Goal: Task Accomplishment & Management: Manage account settings

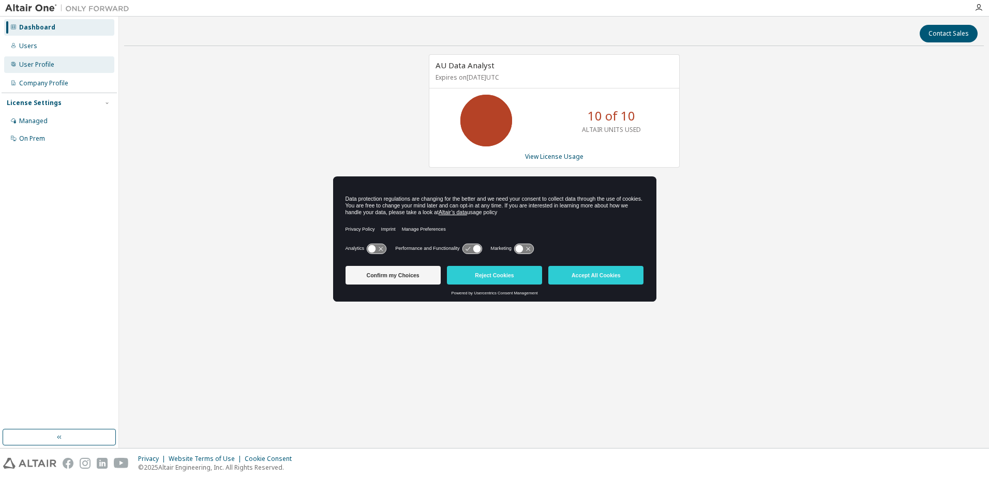
click at [36, 69] on div "User Profile" at bounding box center [59, 64] width 110 height 17
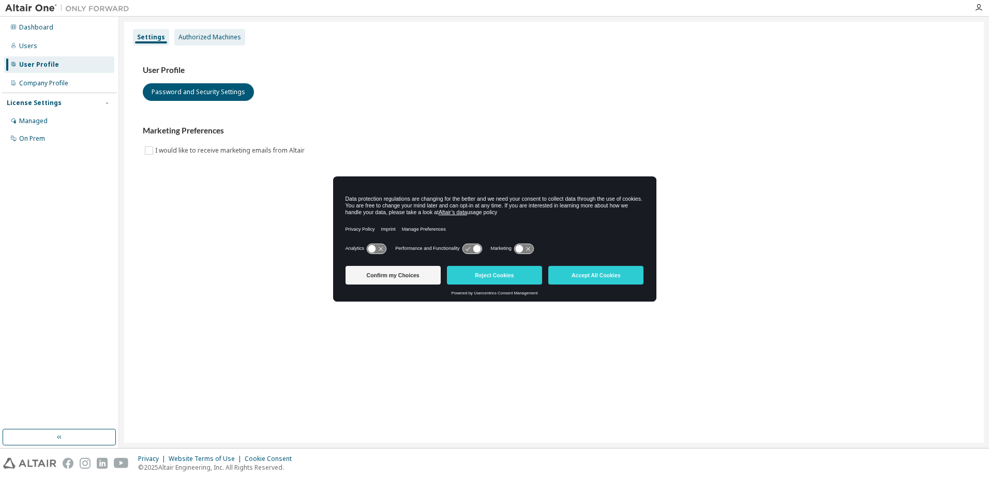
click at [219, 36] on div "Authorized Machines" at bounding box center [209, 37] width 63 height 8
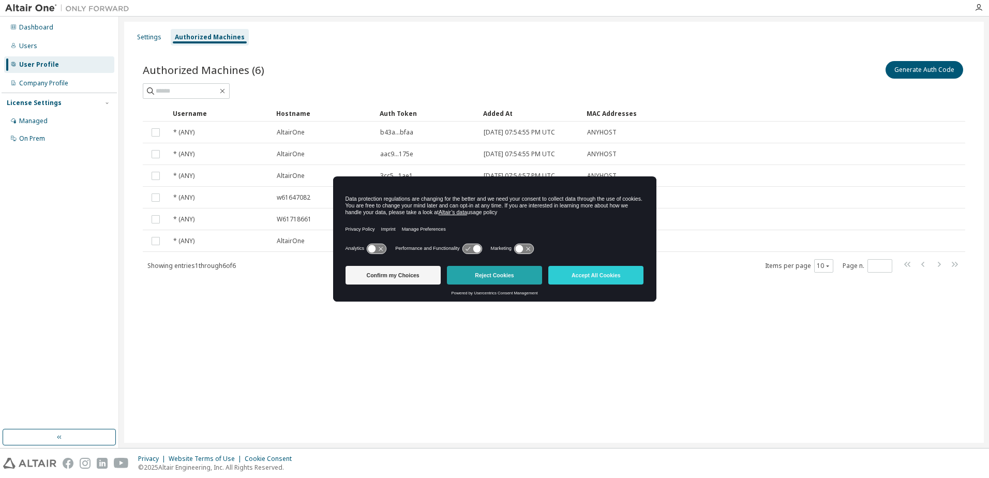
click at [494, 277] on button "Reject Cookies" at bounding box center [494, 275] width 95 height 19
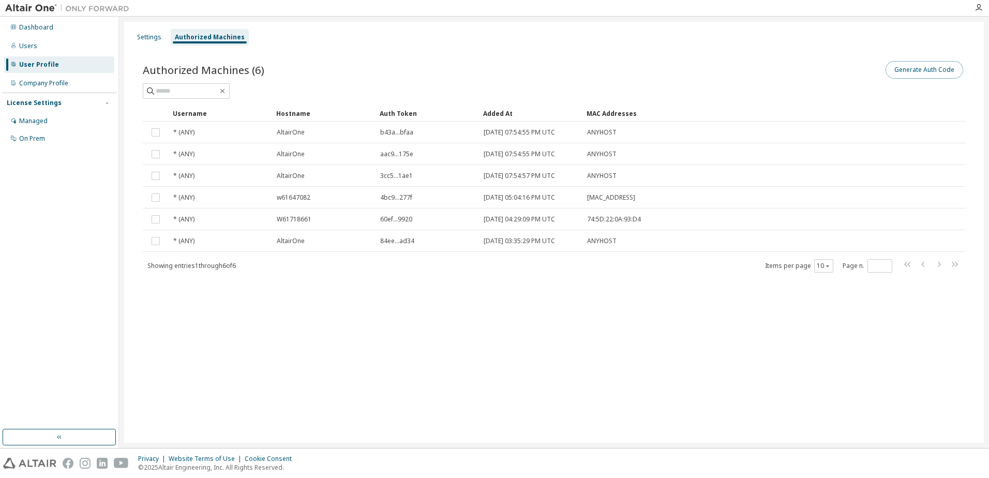
click at [903, 68] on button "Generate Auth Code" at bounding box center [924, 70] width 78 height 18
